Goal: Task Accomplishment & Management: Complete application form

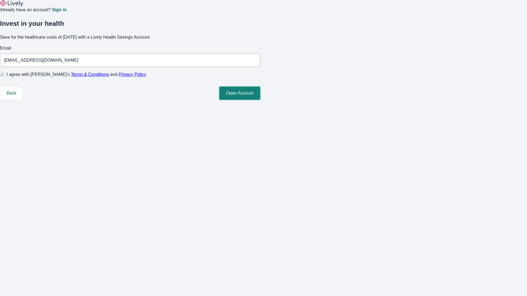
click at [260, 100] on button "Open Account" at bounding box center [239, 93] width 41 height 13
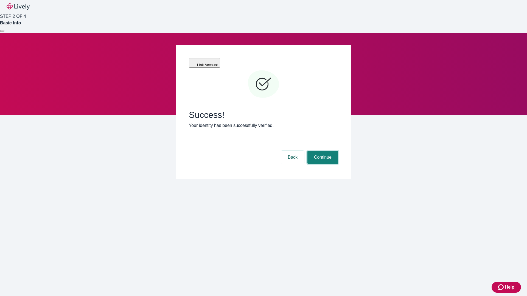
click at [322, 151] on button "Continue" at bounding box center [322, 157] width 31 height 13
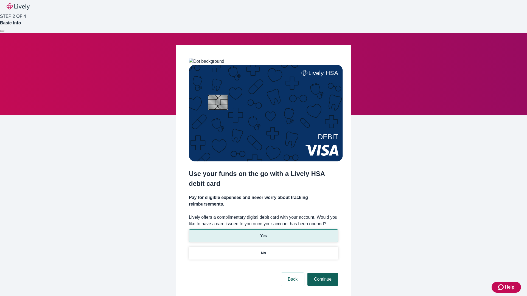
click at [263, 250] on p "No" at bounding box center [263, 253] width 5 height 6
click at [322, 273] on button "Continue" at bounding box center [322, 279] width 31 height 13
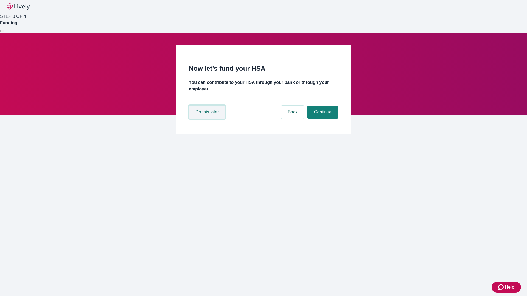
click at [208, 119] on button "Do this later" at bounding box center [207, 112] width 36 height 13
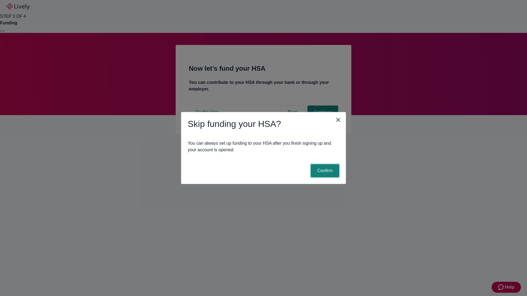
click at [324, 171] on button "Confirm" at bounding box center [324, 170] width 29 height 13
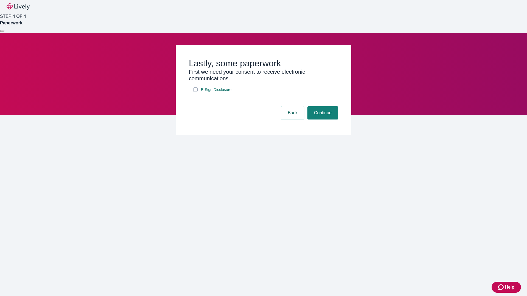
click at [195, 92] on input "E-Sign Disclosure" at bounding box center [195, 89] width 4 height 4
checkbox input "true"
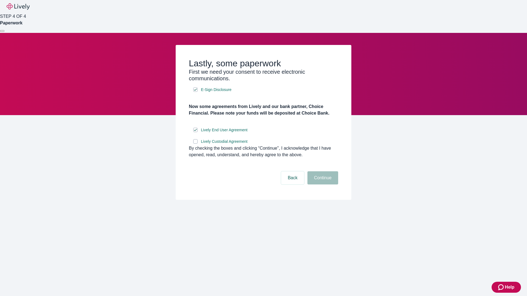
click at [195, 144] on input "Lively Custodial Agreement" at bounding box center [195, 141] width 4 height 4
checkbox input "true"
click at [322, 185] on button "Continue" at bounding box center [322, 177] width 31 height 13
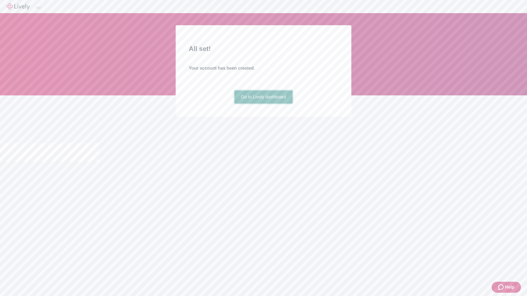
click at [263, 104] on link "Go to Lively dashboard" at bounding box center [263, 97] width 58 height 13
